Goal: Task Accomplishment & Management: Complete application form

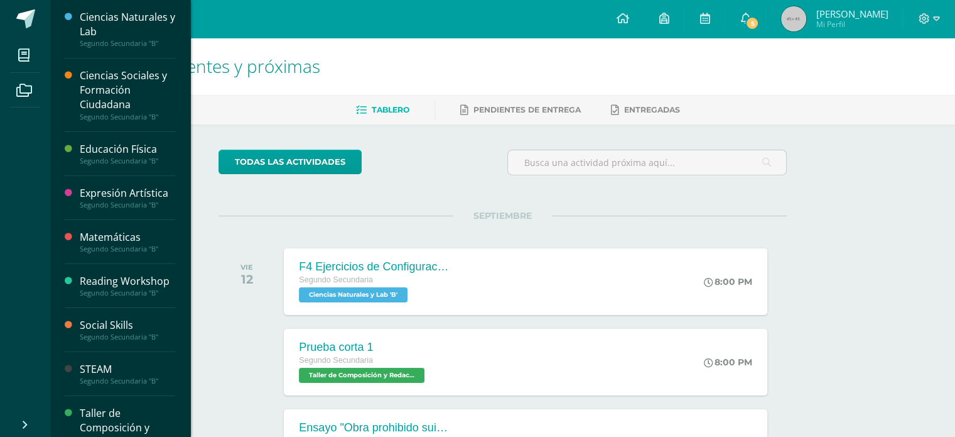
click at [128, 237] on div "Matemáticas" at bounding box center [127, 237] width 95 height 14
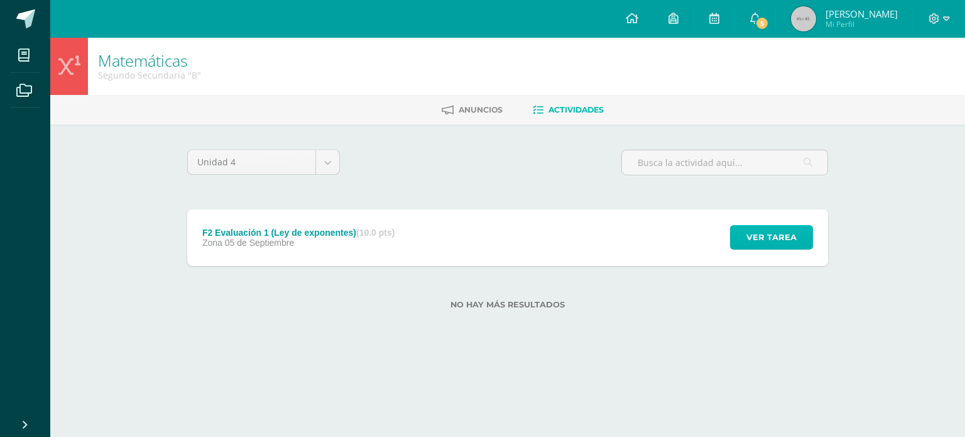
click at [774, 233] on span "Ver tarea" at bounding box center [771, 236] width 50 height 23
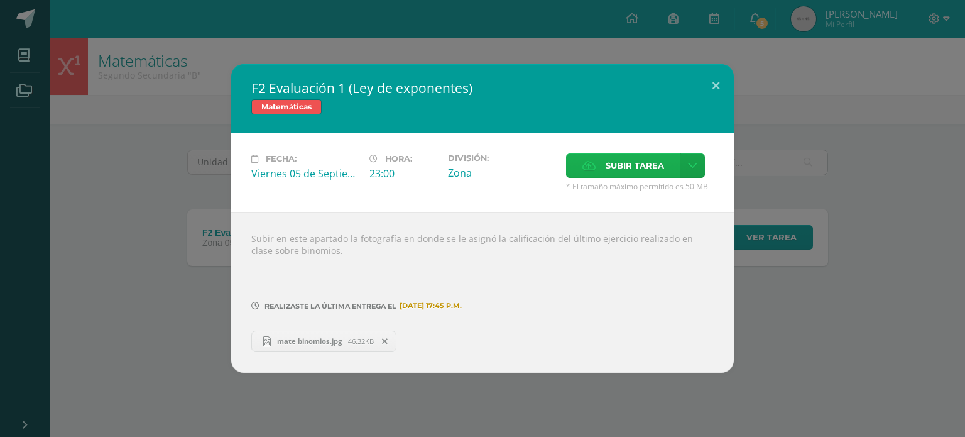
click at [663, 173] on label "Subir tarea" at bounding box center [623, 165] width 114 height 24
click at [0, 0] on input "Subir tarea" at bounding box center [0, 0] width 0 height 0
click at [595, 175] on label "Subir tarea" at bounding box center [623, 165] width 114 height 24
click at [0, 0] on input "Subir tarea" at bounding box center [0, 0] width 0 height 0
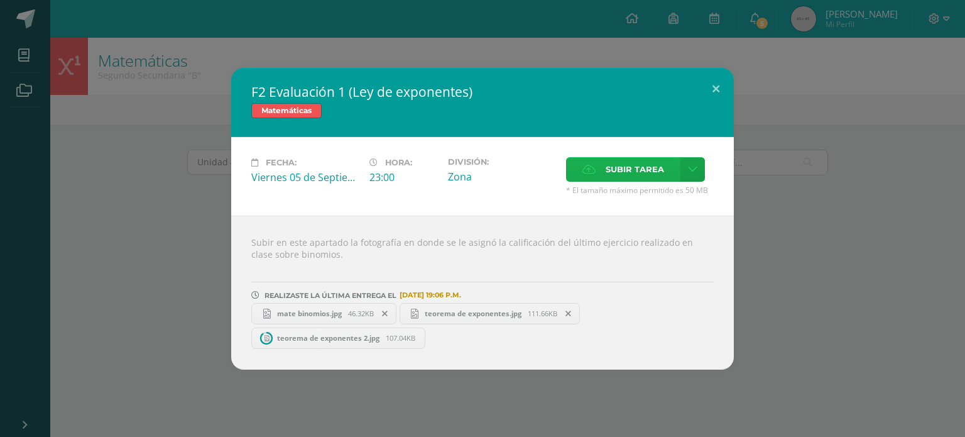
click at [633, 170] on span "Subir tarea" at bounding box center [634, 169] width 58 height 23
click at [0, 0] on input "Subir tarea" at bounding box center [0, 0] width 0 height 0
